Goal: Check status: Check status

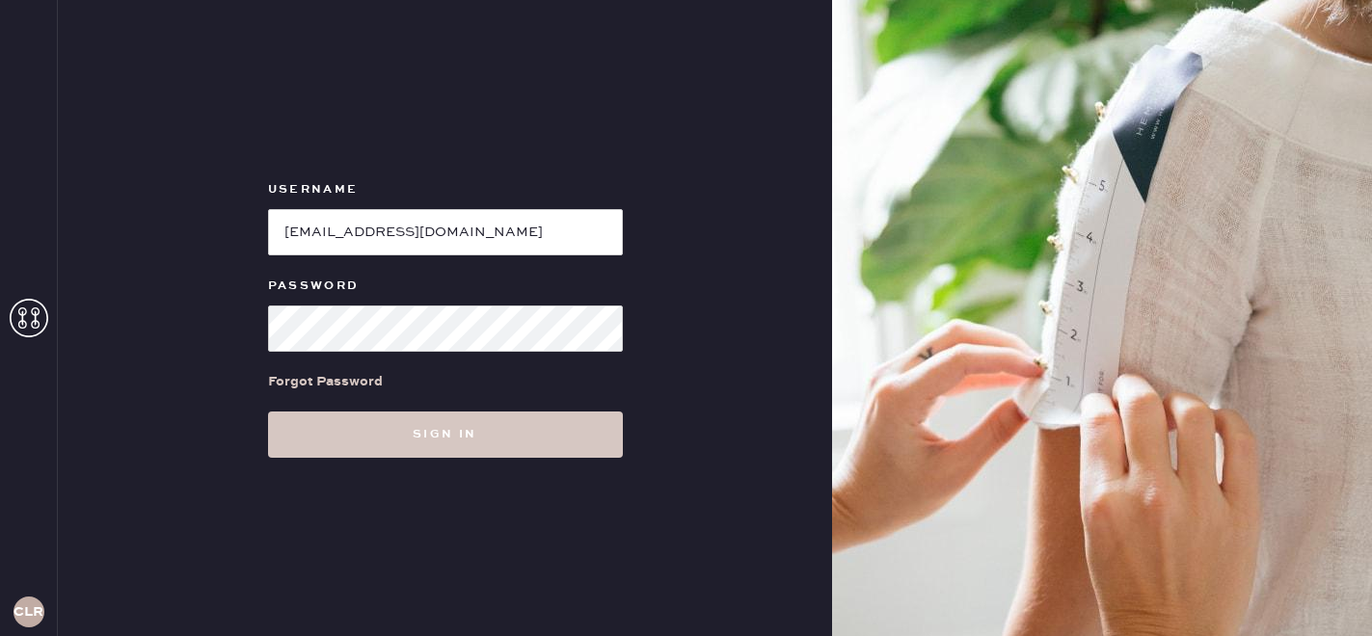
click at [399, 439] on button "Sign in" at bounding box center [445, 435] width 355 height 46
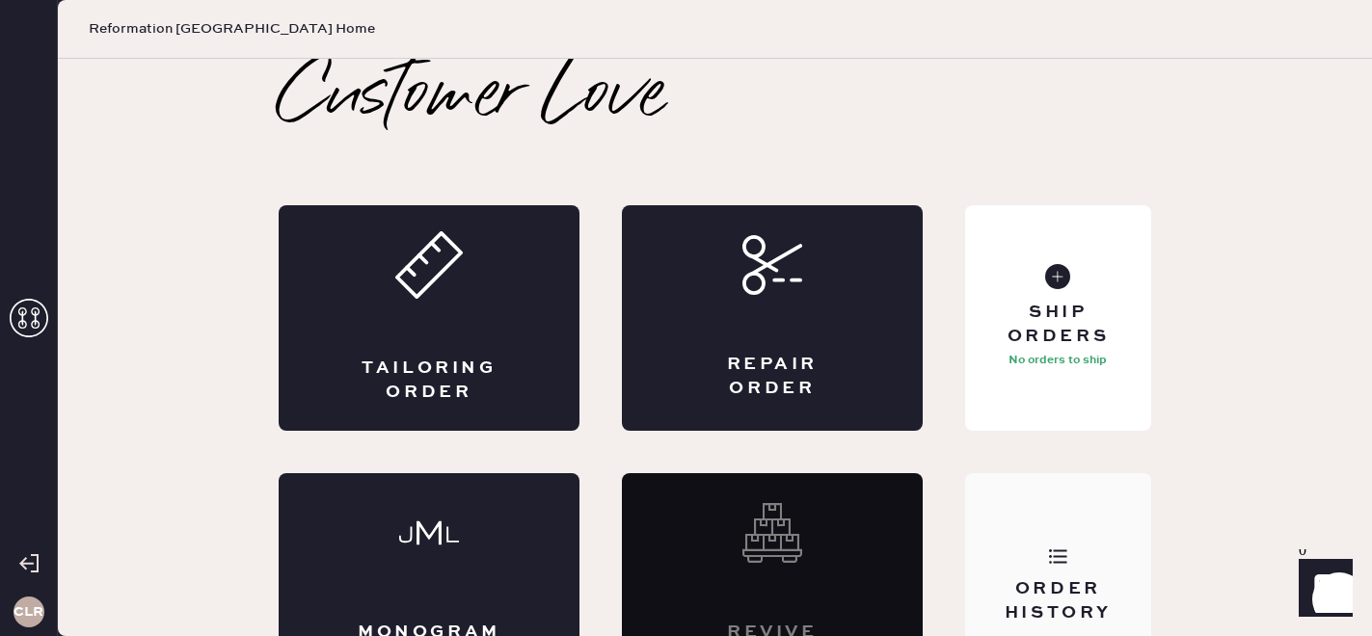
click at [1060, 575] on div "Order History" at bounding box center [1058, 586] width 186 height 226
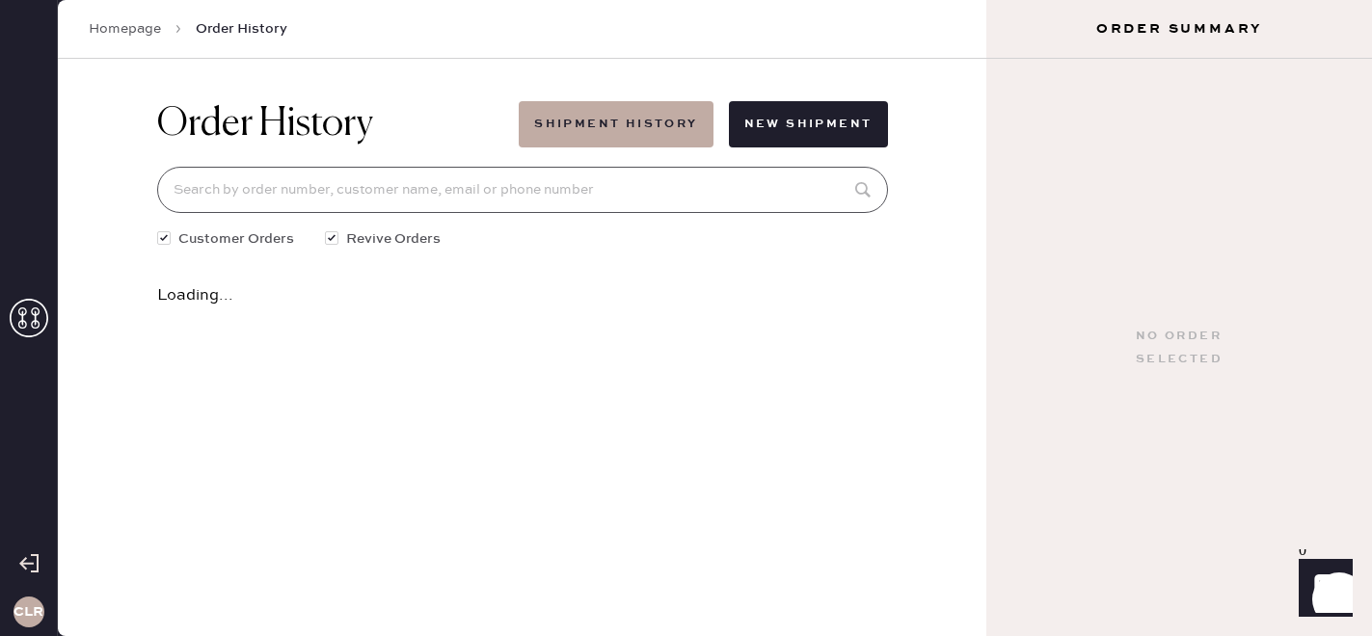
click at [477, 205] on input at bounding box center [522, 190] width 731 height 46
paste input "[EMAIL_ADDRESS][DOMAIN_NAME]"
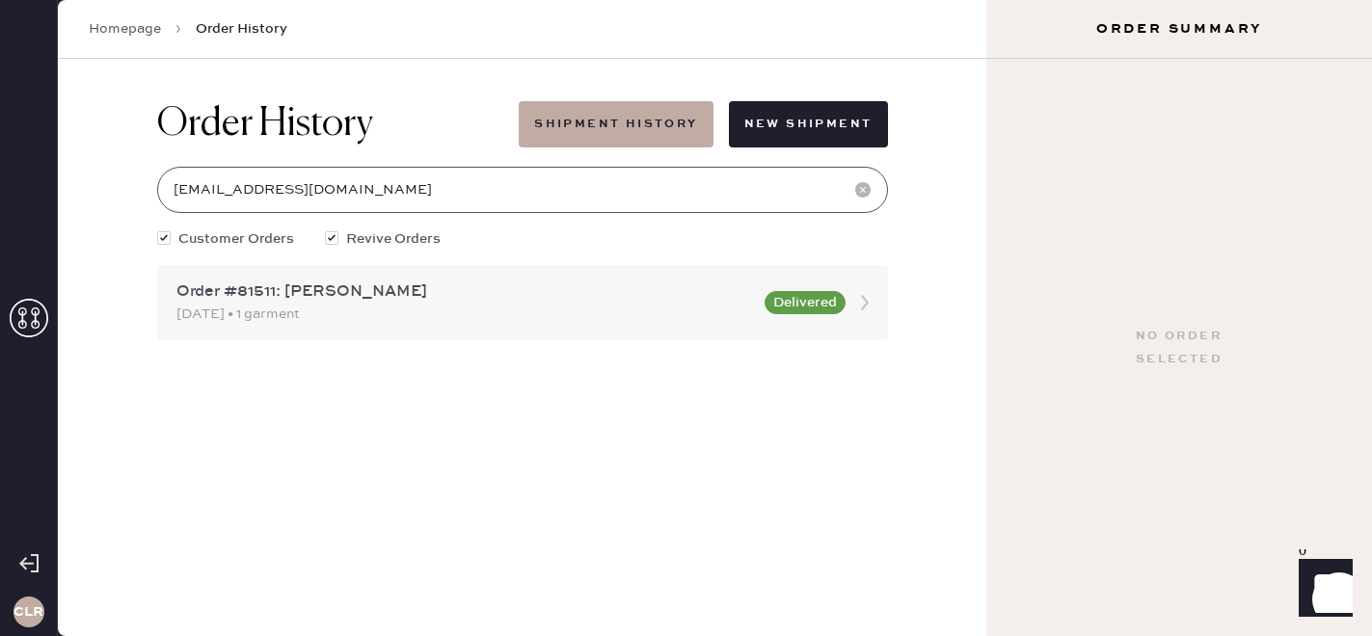
type input "[EMAIL_ADDRESS][DOMAIN_NAME]"
click at [441, 295] on div "Order #81511: [PERSON_NAME]" at bounding box center [464, 292] width 576 height 23
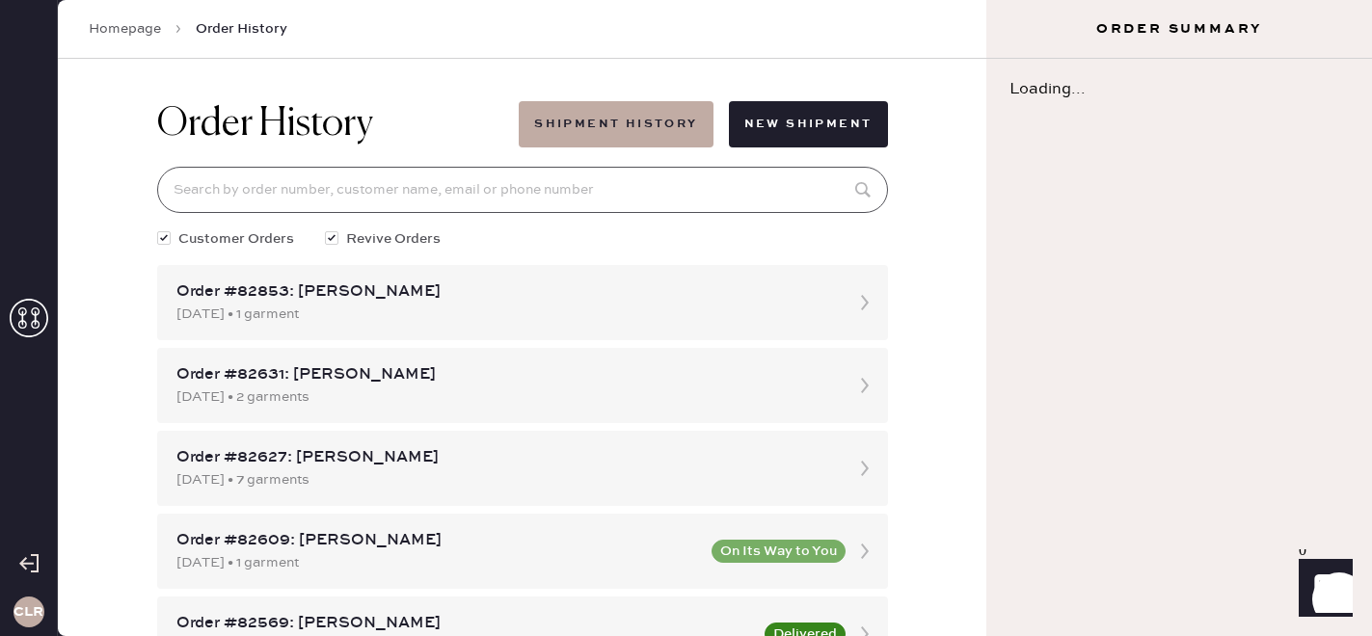
click at [377, 183] on input at bounding box center [522, 190] width 731 height 46
paste input "[EMAIL_ADDRESS][DOMAIN_NAME]"
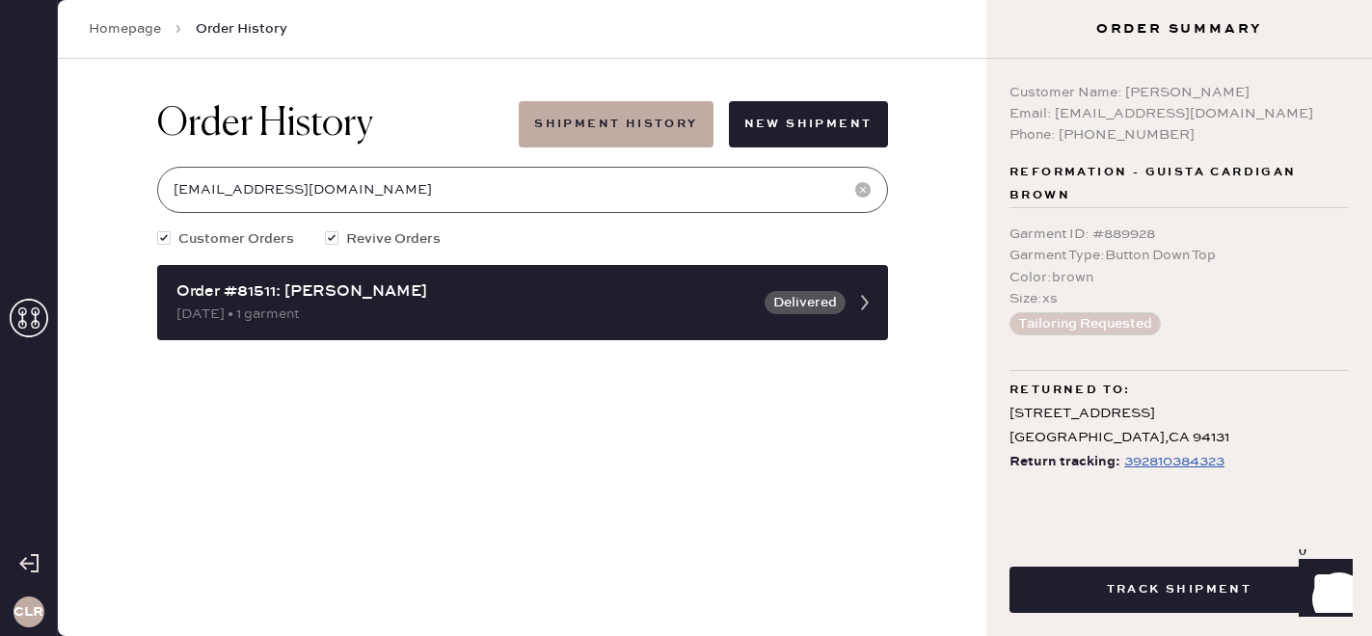
type input "[EMAIL_ADDRESS][DOMAIN_NAME]"
